Goal: Task Accomplishment & Management: Use online tool/utility

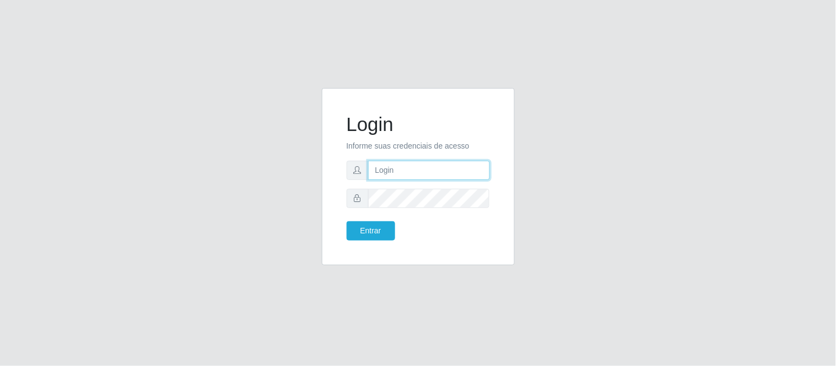
click at [409, 177] on input "text" at bounding box center [429, 170] width 122 height 19
type input "[PERSON_NAME]"
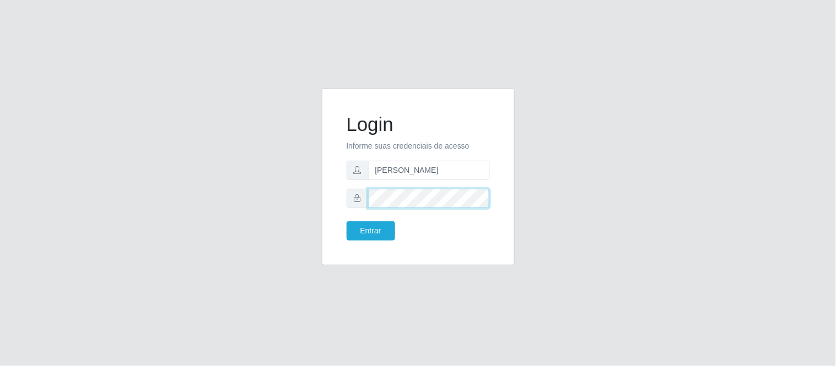
click at [347, 222] on button "Entrar" at bounding box center [371, 231] width 48 height 19
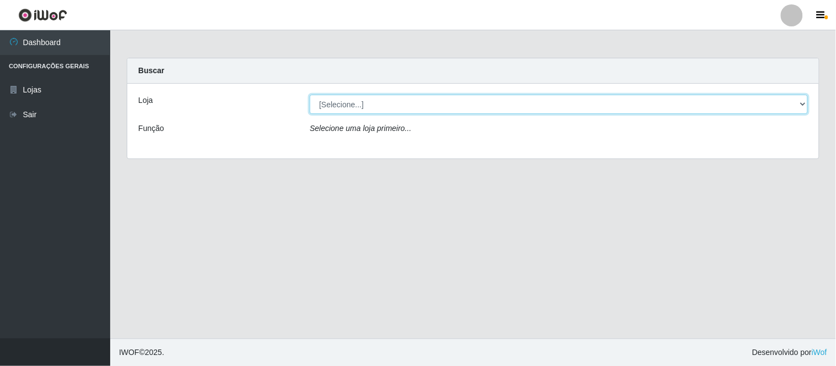
click at [800, 107] on select "[Selecione...] Queiroz Atacadão - Coophab" at bounding box center [559, 104] width 498 height 19
select select "463"
click at [310, 95] on select "[Selecione...] Queiroz Atacadão - Coophab" at bounding box center [559, 104] width 498 height 19
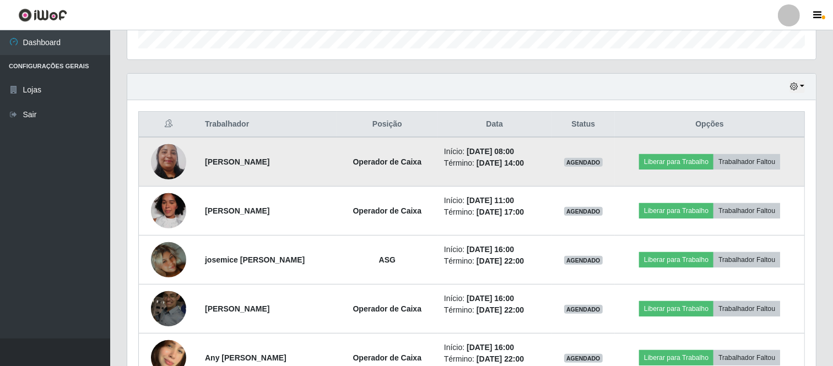
scroll to position [367, 0]
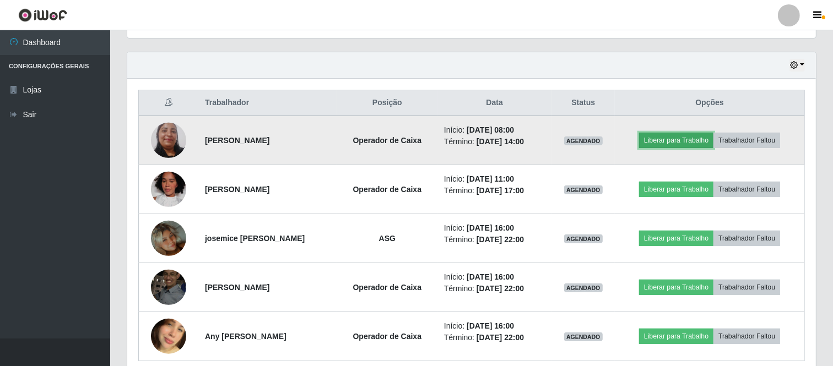
click at [695, 134] on button "Liberar para Trabalho" at bounding box center [676, 140] width 74 height 15
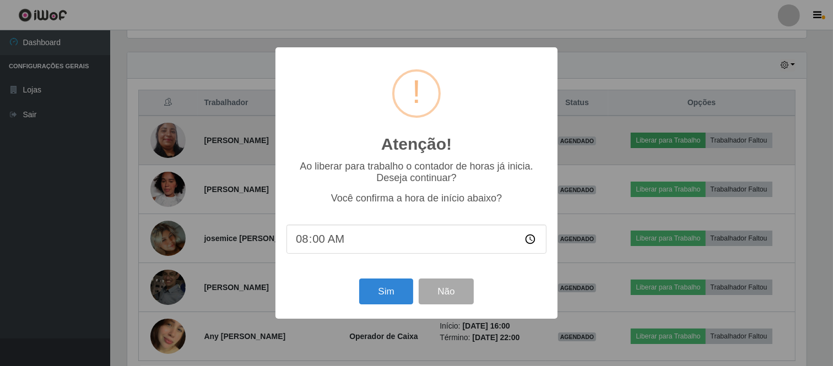
scroll to position [228, 682]
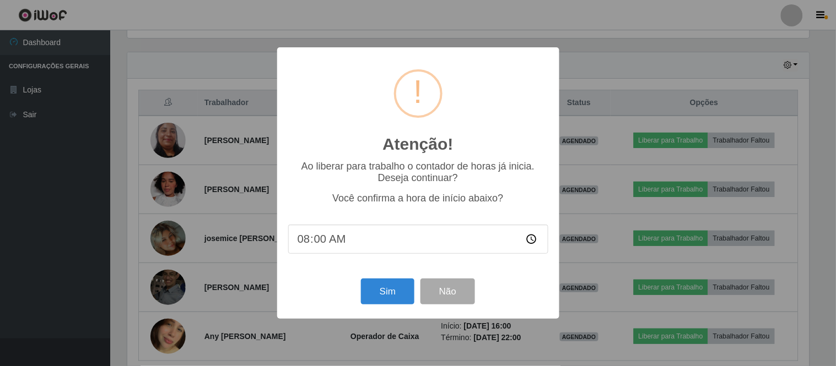
click at [331, 245] on input "08:00" at bounding box center [418, 239] width 260 height 29
click at [323, 241] on input "08:00" at bounding box center [418, 239] width 260 height 29
type input "08:19"
click at [365, 296] on button "Sim" at bounding box center [387, 292] width 53 height 26
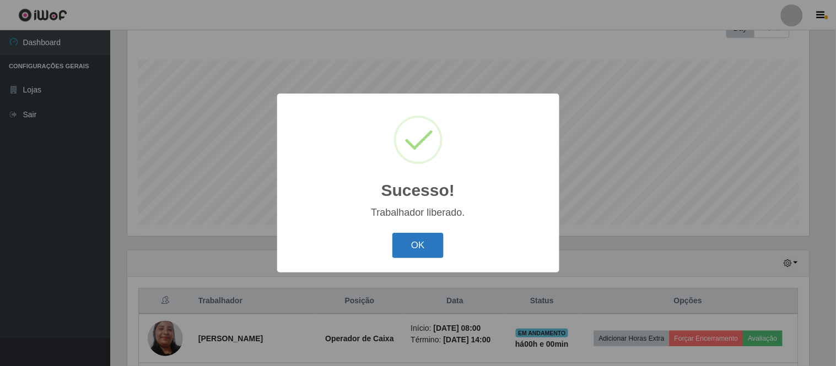
click at [417, 240] on button "OK" at bounding box center [417, 246] width 51 height 26
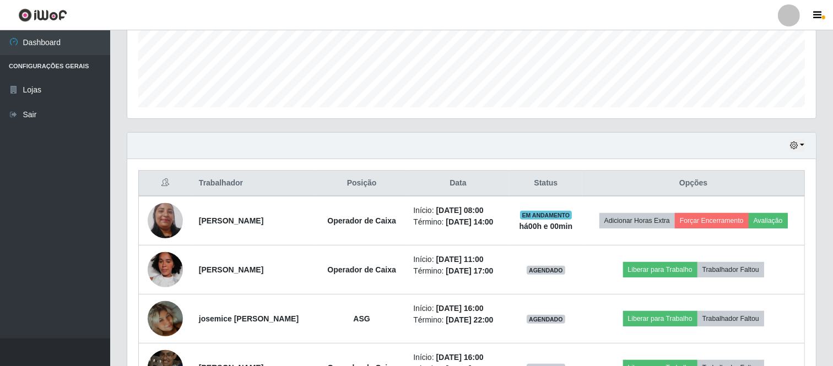
scroll to position [291, 0]
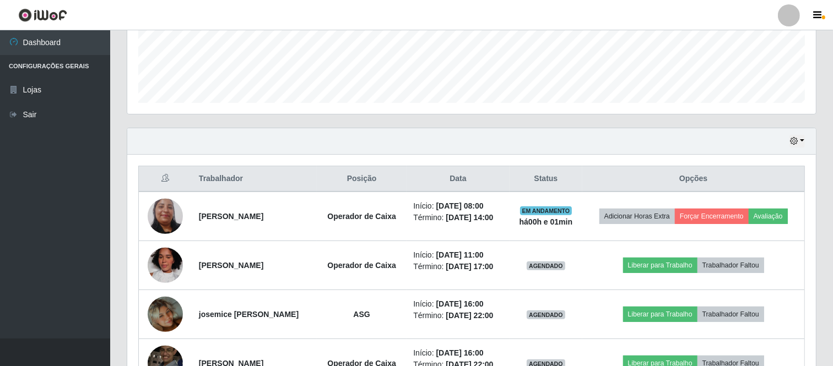
click at [805, 140] on div "Hoje 1 dia 3 dias 1 Semana Não encerrados" at bounding box center [471, 141] width 689 height 26
click at [802, 140] on button "button" at bounding box center [797, 141] width 15 height 13
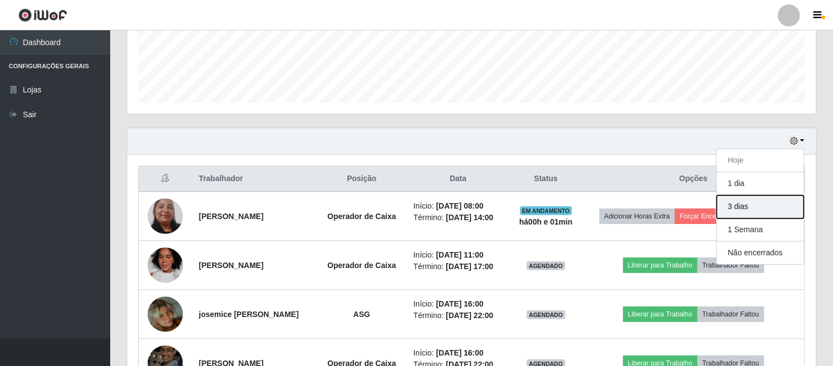
click at [746, 210] on button "3 dias" at bounding box center [760, 207] width 87 height 23
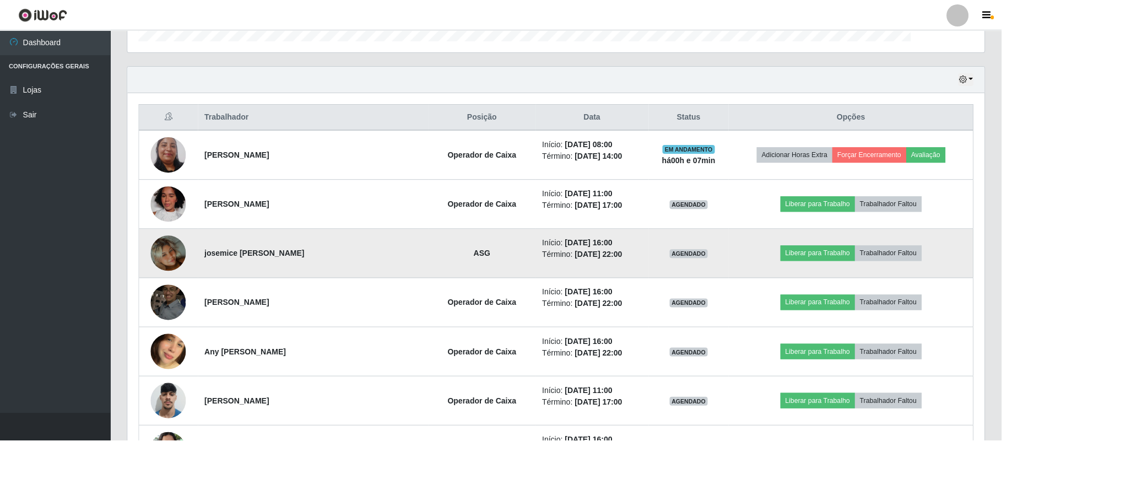
scroll to position [230, 981]
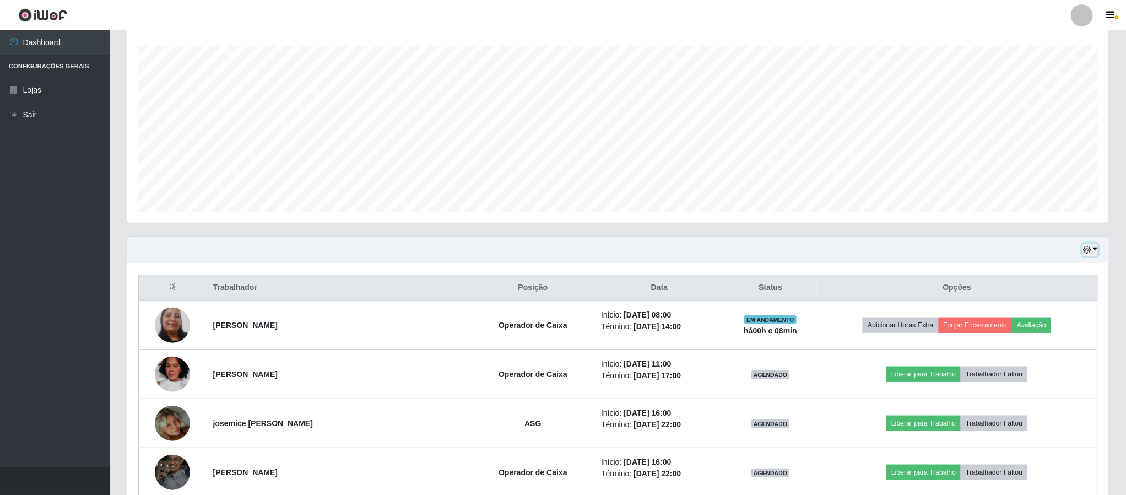
click at [835, 249] on button "button" at bounding box center [1090, 250] width 15 height 13
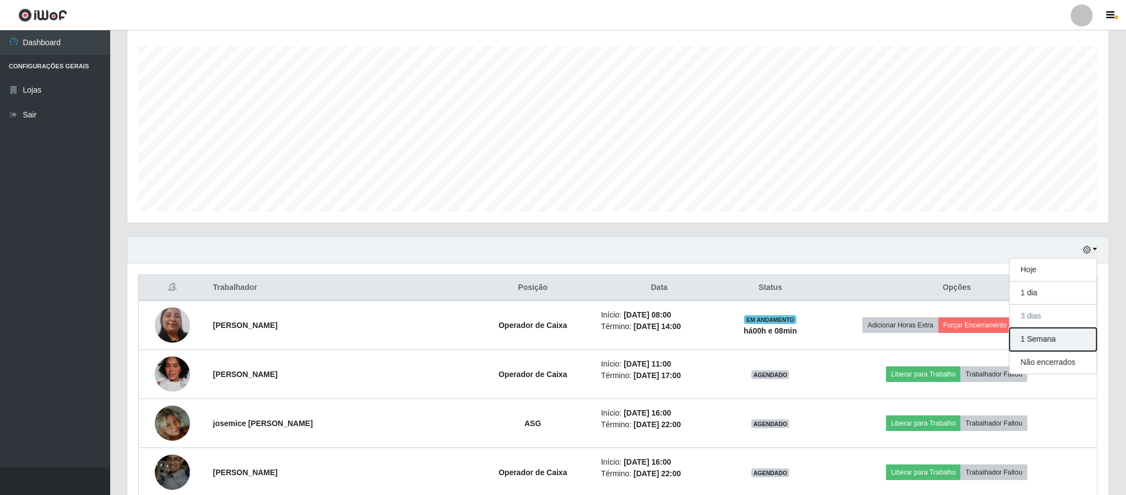
click at [835, 346] on button "1 Semana" at bounding box center [1053, 339] width 87 height 23
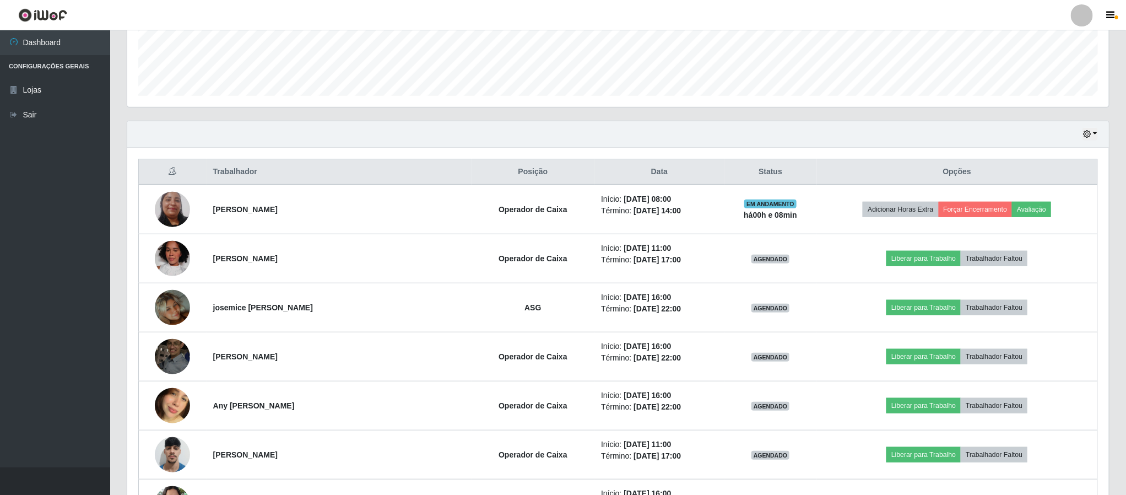
scroll to position [182, 0]
